Goal: Task Accomplishment & Management: Use online tool/utility

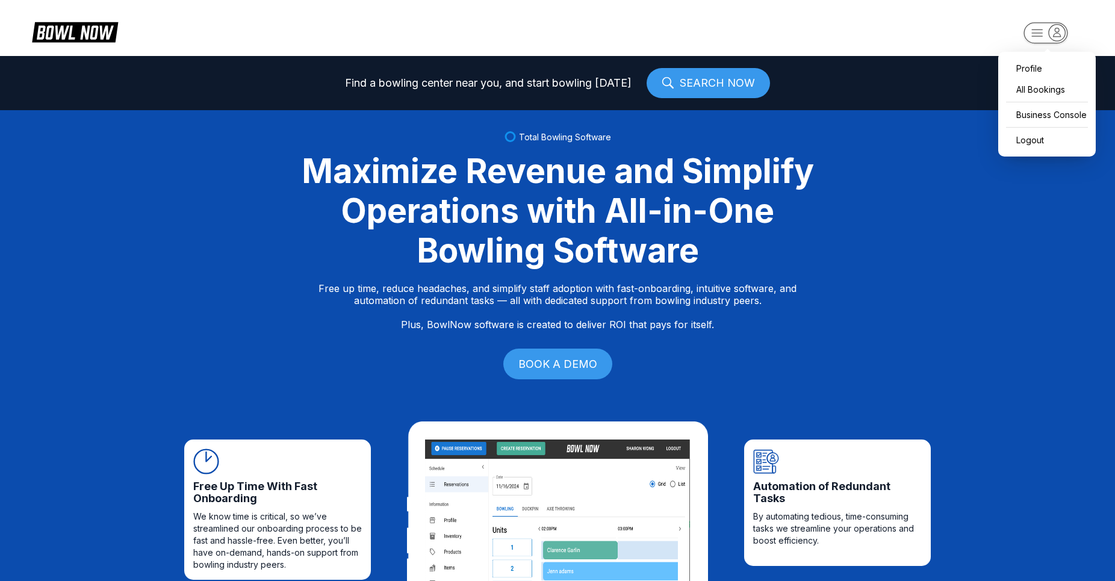
click at [1043, 34] on rect "button" at bounding box center [1046, 32] width 44 height 21
click at [1042, 114] on div "Business Console" at bounding box center [1047, 114] width 86 height 21
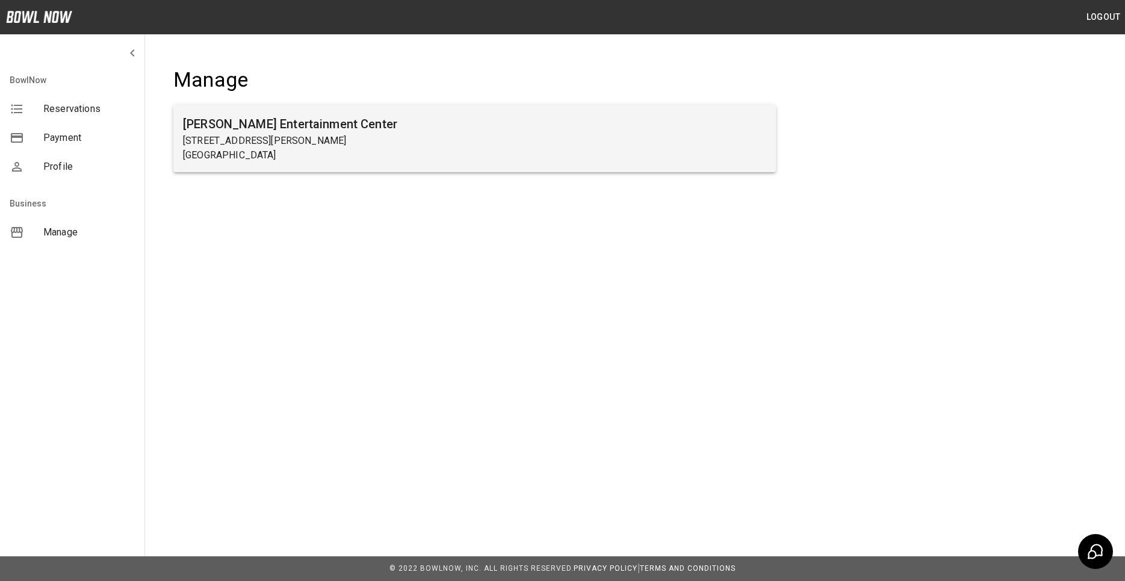
click at [247, 138] on p "[STREET_ADDRESS][PERSON_NAME]" at bounding box center [474, 141] width 583 height 14
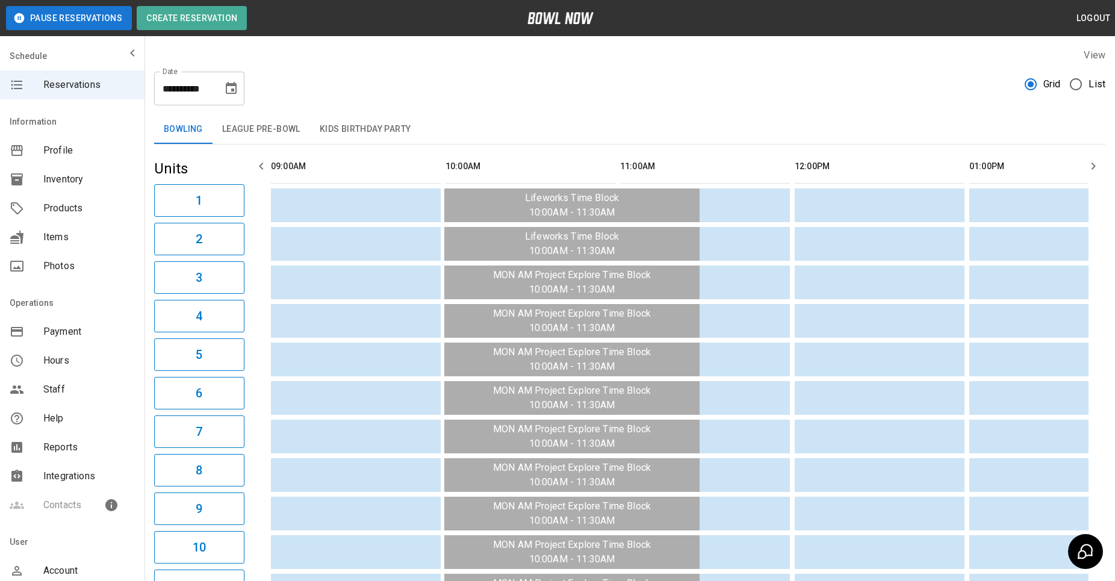
scroll to position [0, 1048]
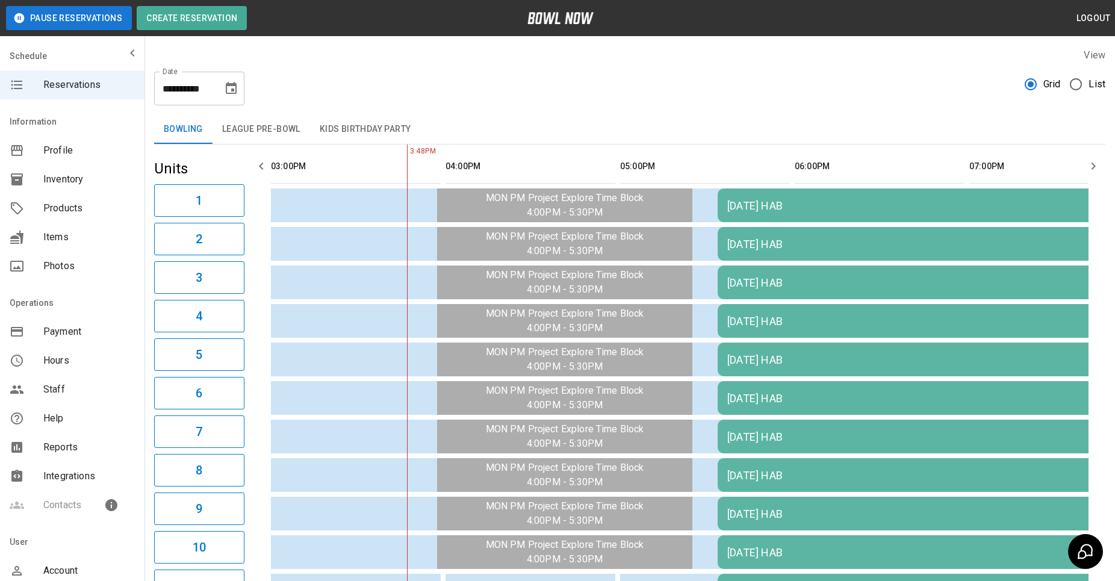
click at [64, 445] on span "Reports" at bounding box center [89, 447] width 92 height 14
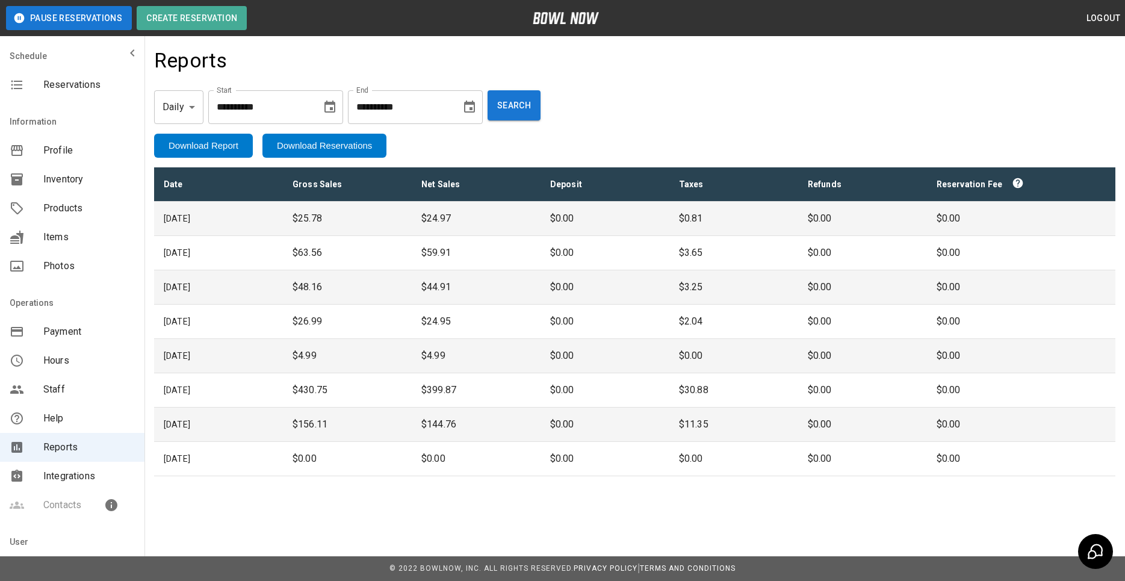
click at [337, 107] on icon "Choose date, selected date is Aug 4, 2025" at bounding box center [330, 107] width 14 height 14
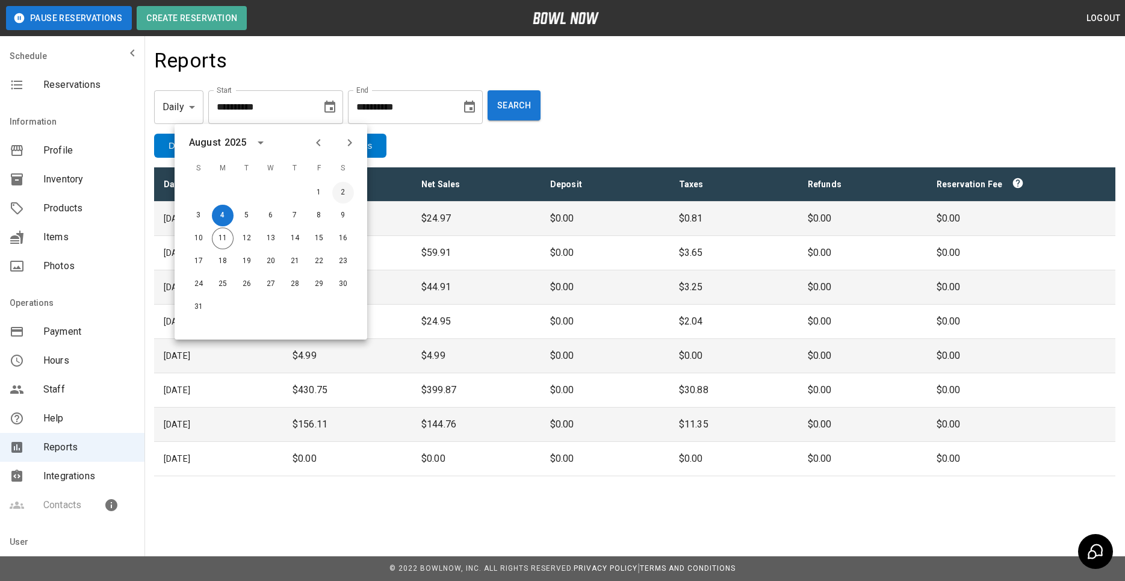
click at [340, 193] on button "2" at bounding box center [343, 193] width 22 height 22
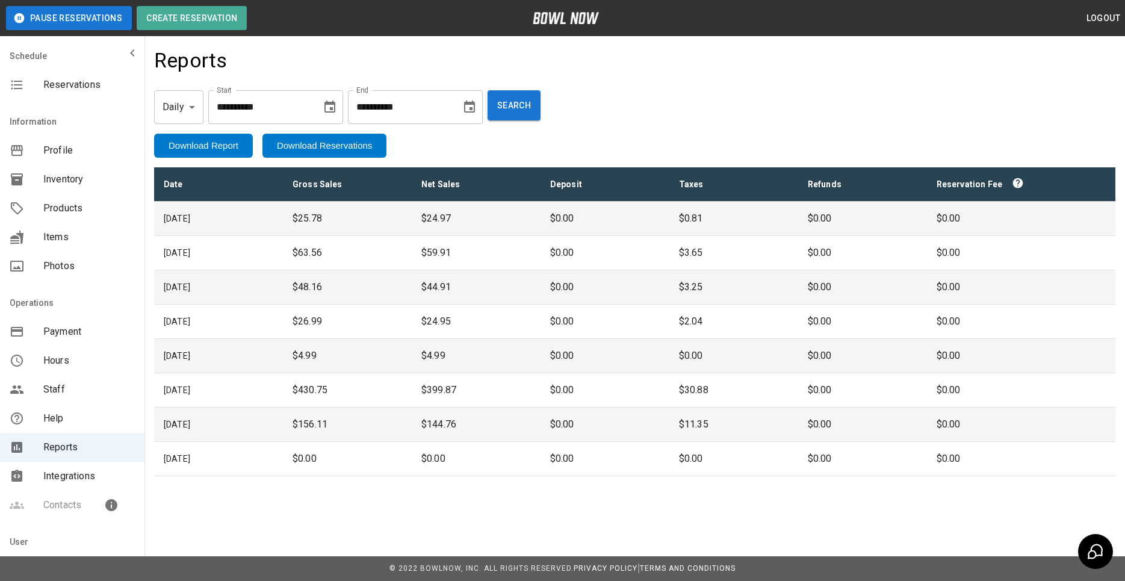
type input "**********"
click at [541, 104] on button "Search" at bounding box center [514, 105] width 53 height 30
